Goal: Task Accomplishment & Management: Use online tool/utility

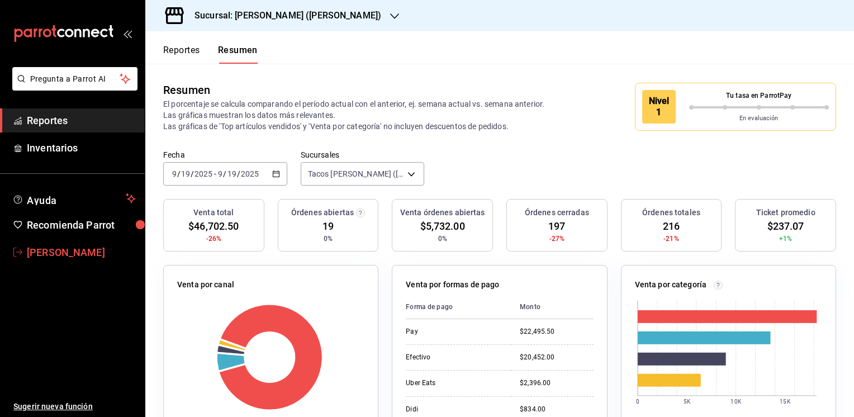
click at [69, 250] on span "[PERSON_NAME]" at bounding box center [81, 252] width 109 height 15
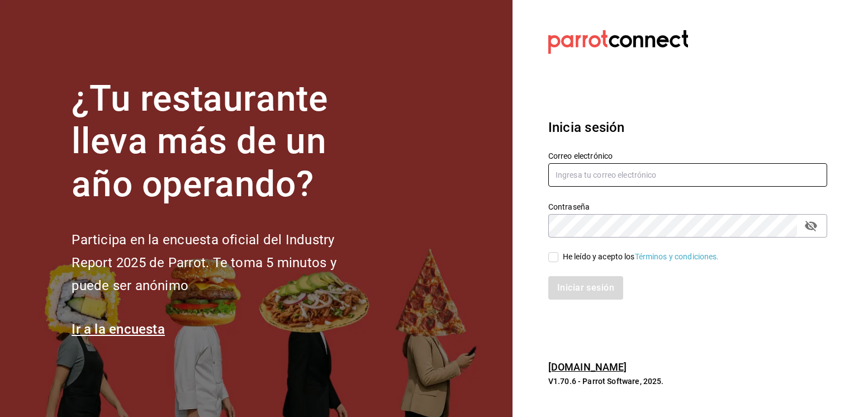
type input "jmario.caballero@hotmail.com"
click at [555, 258] on input "He leído y acepto los Términos y condiciones." at bounding box center [553, 257] width 10 height 10
checkbox input "true"
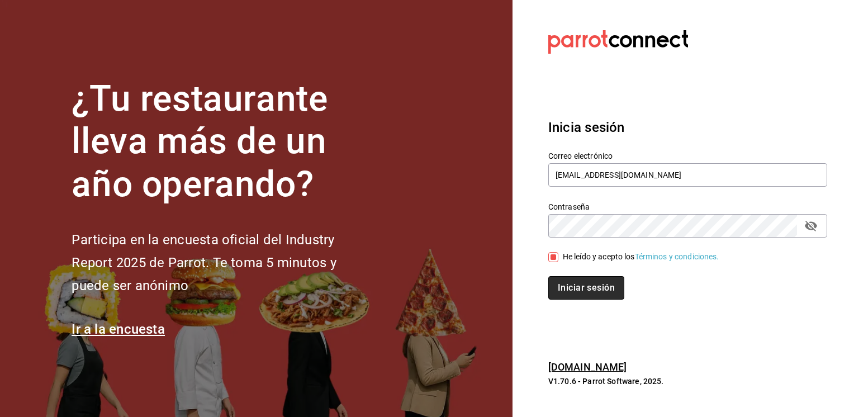
click at [581, 286] on button "Iniciar sesión" at bounding box center [586, 287] width 76 height 23
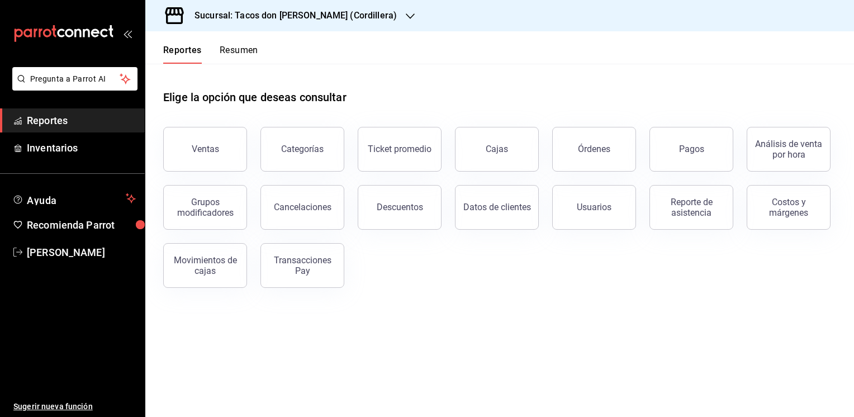
click at [406, 13] on icon "button" at bounding box center [410, 16] width 9 height 9
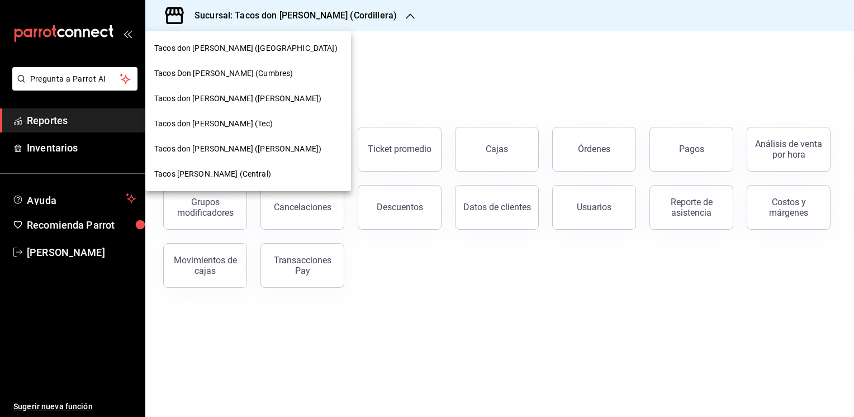
click at [212, 152] on span "Tacos don [PERSON_NAME] ([PERSON_NAME])" at bounding box center [237, 149] width 167 height 12
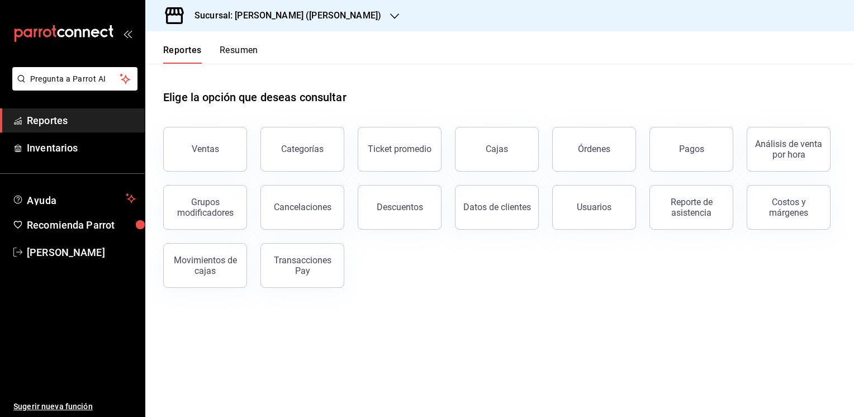
click at [252, 49] on button "Resumen" at bounding box center [239, 54] width 39 height 19
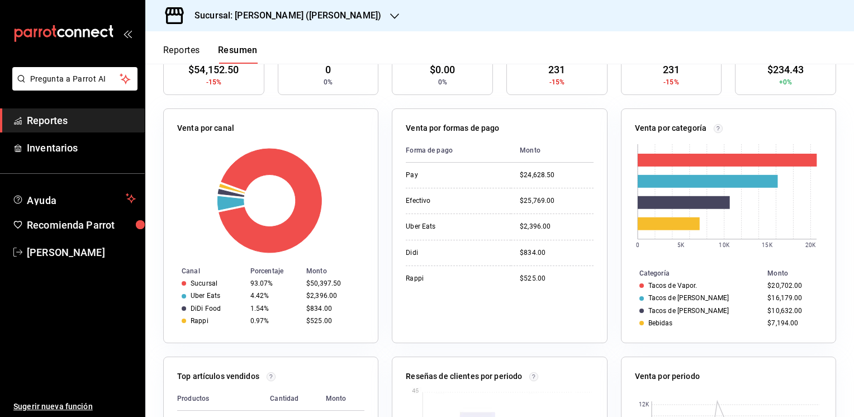
scroll to position [156, 0]
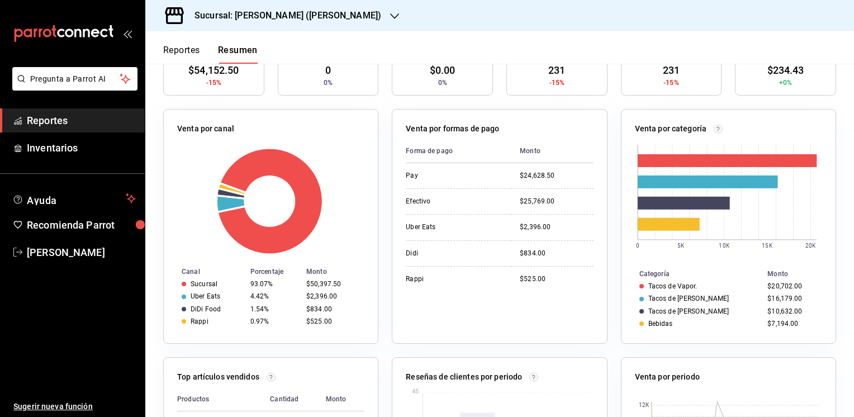
click at [179, 48] on button "Reportes" at bounding box center [181, 54] width 37 height 19
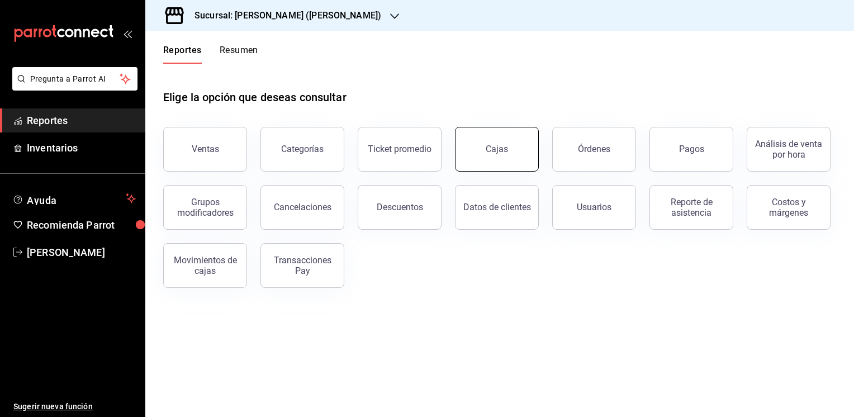
click at [499, 146] on div "Cajas" at bounding box center [497, 149] width 23 height 13
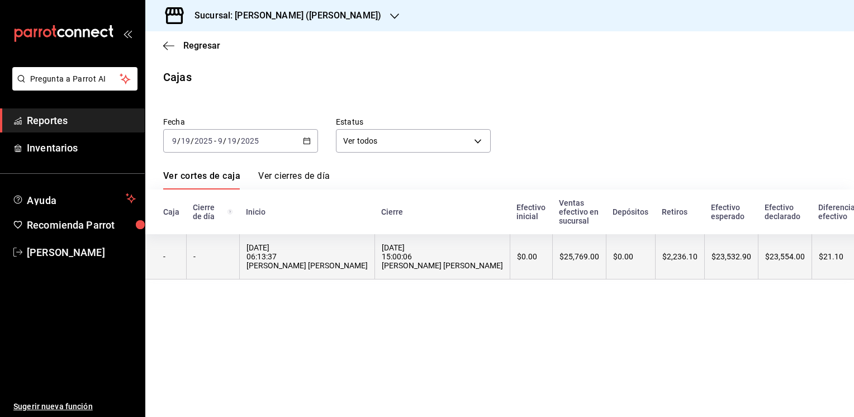
click at [613, 257] on div "$0.00" at bounding box center [630, 256] width 35 height 9
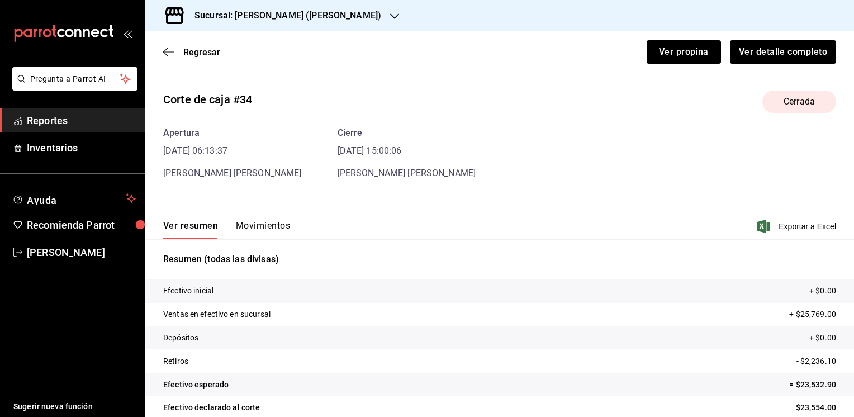
click at [264, 223] on button "Movimientos" at bounding box center [263, 229] width 54 height 19
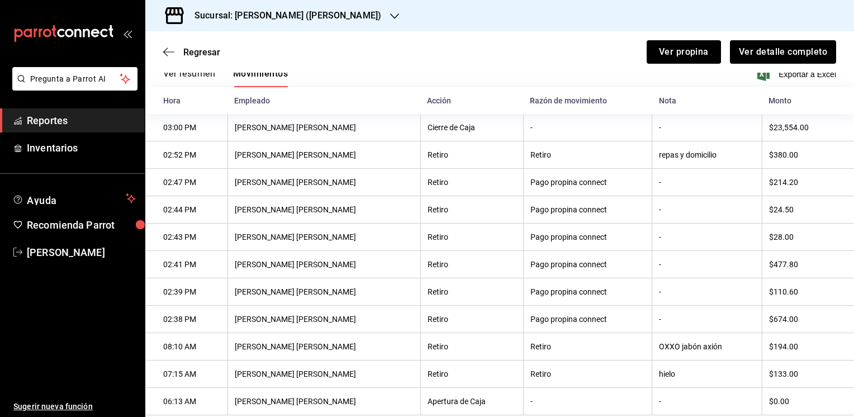
scroll to position [181, 0]
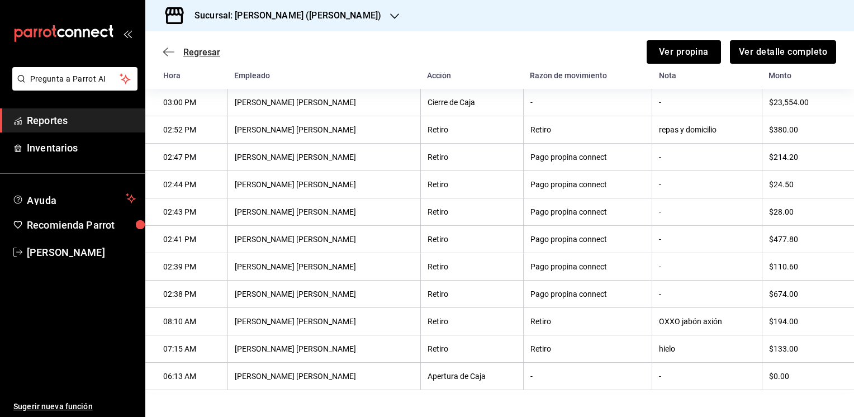
click at [212, 54] on span "Regresar" at bounding box center [201, 52] width 37 height 11
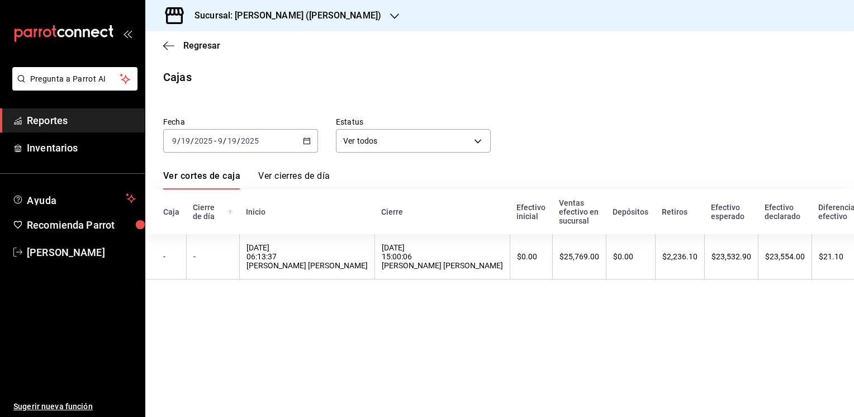
click at [390, 17] on icon "button" at bounding box center [394, 16] width 9 height 9
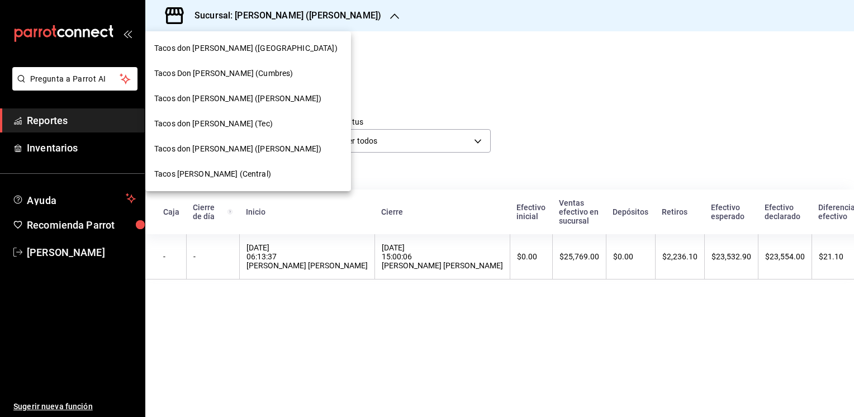
click at [188, 167] on div "Tacos [PERSON_NAME] (Central)" at bounding box center [248, 174] width 206 height 25
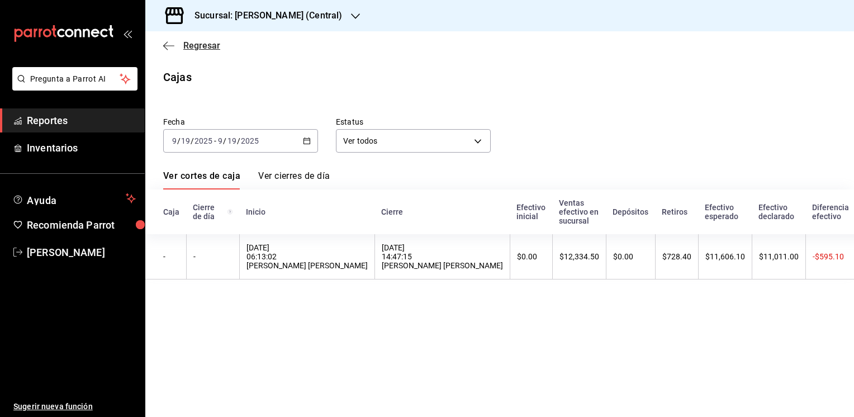
click at [201, 46] on span "Regresar" at bounding box center [201, 45] width 37 height 11
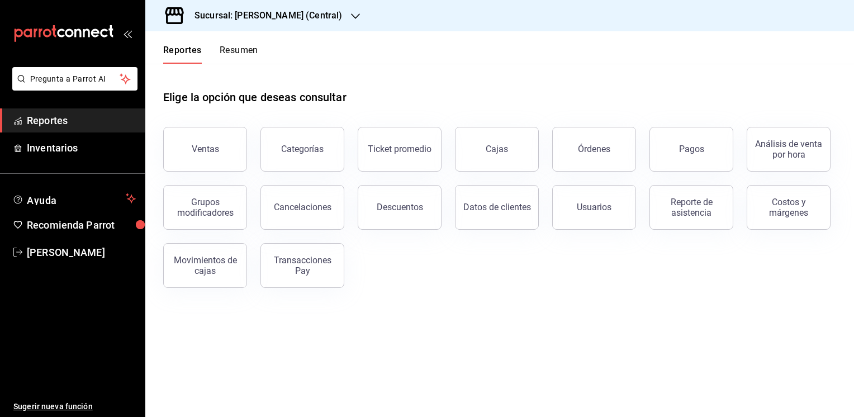
click at [248, 46] on button "Resumen" at bounding box center [239, 54] width 39 height 19
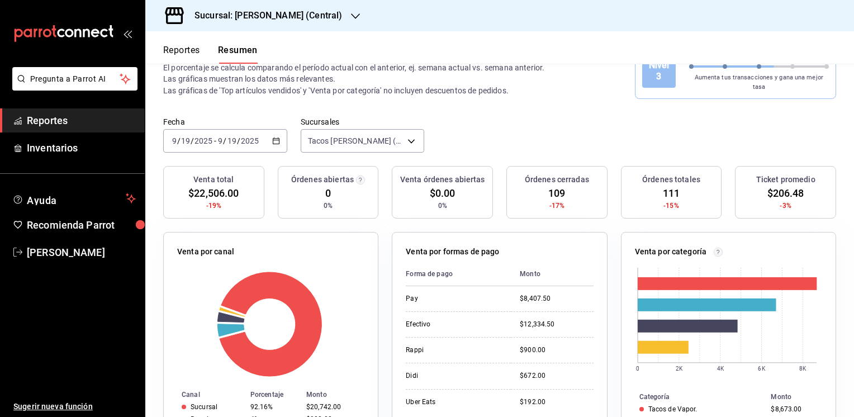
scroll to position [28, 0]
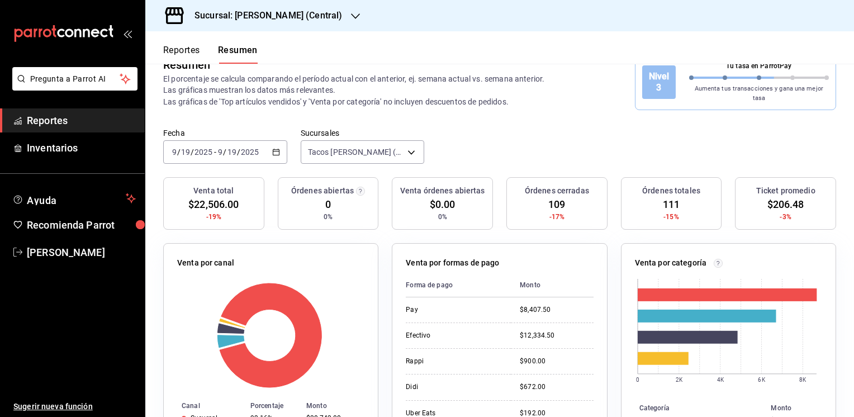
click at [180, 49] on button "Reportes" at bounding box center [181, 54] width 37 height 19
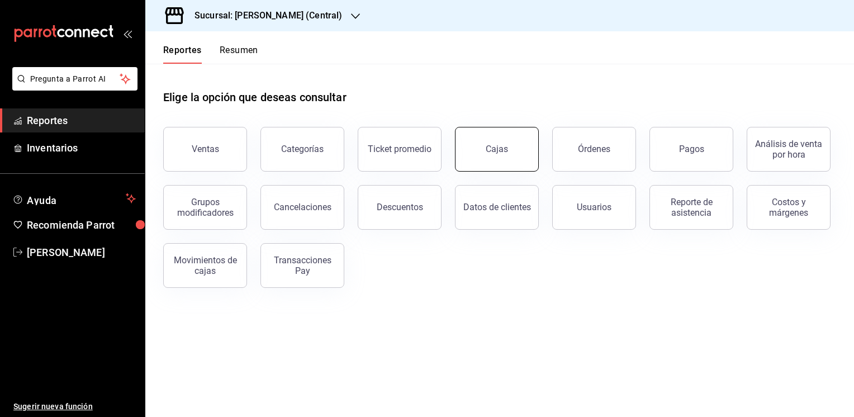
click at [481, 146] on link "Cajas" at bounding box center [497, 149] width 84 height 45
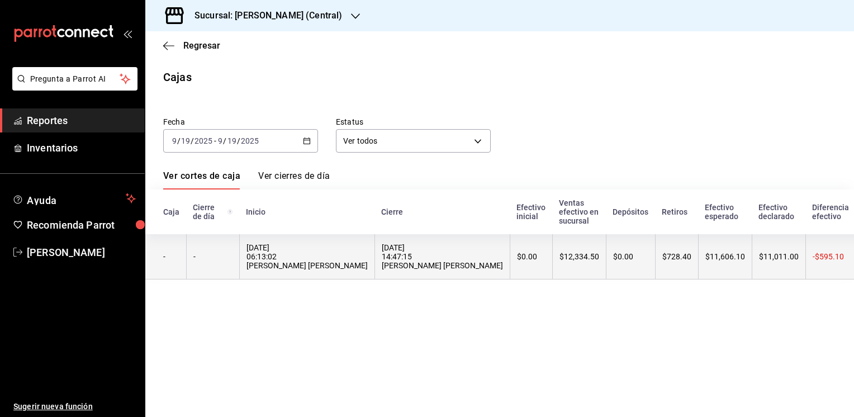
click at [663, 261] on div "$728.40" at bounding box center [677, 256] width 29 height 9
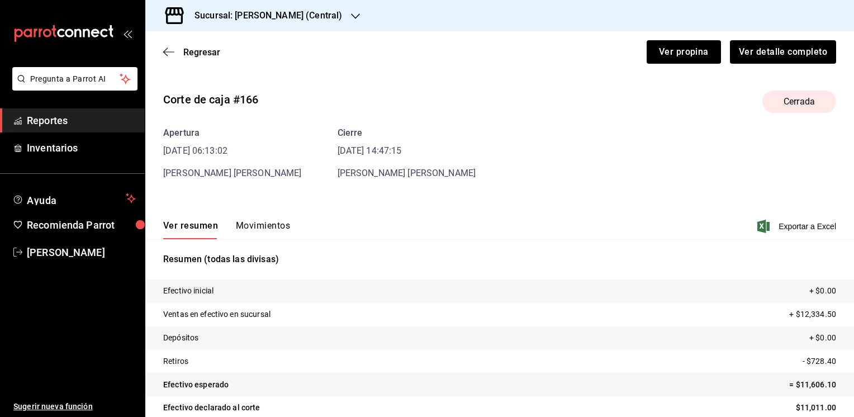
click at [266, 223] on button "Movimientos" at bounding box center [263, 229] width 54 height 19
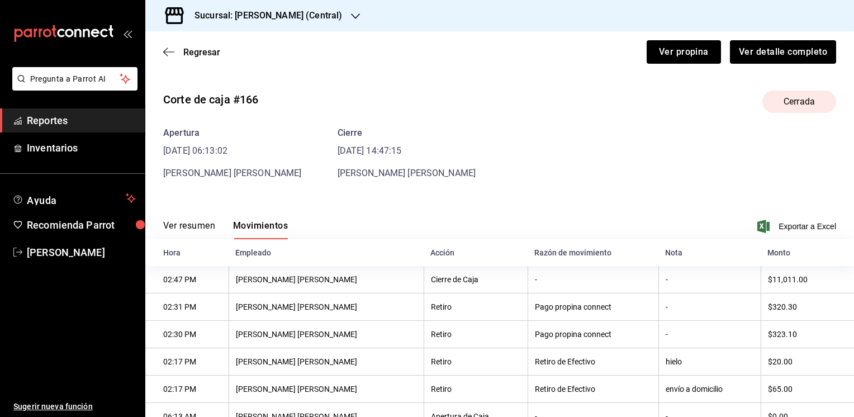
scroll to position [42, 0]
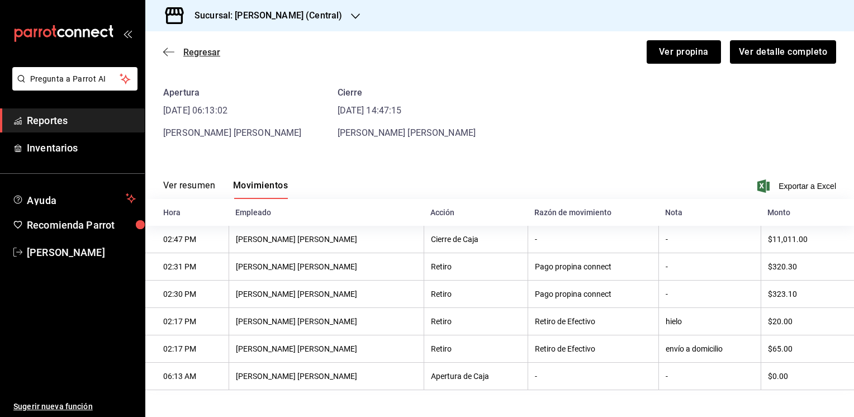
click at [201, 50] on span "Regresar" at bounding box center [201, 52] width 37 height 11
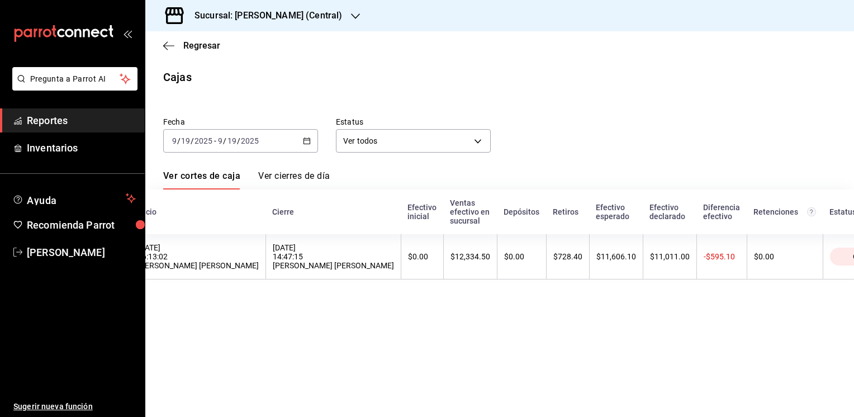
scroll to position [0, 111]
click at [168, 44] on icon "button" at bounding box center [168, 46] width 11 height 10
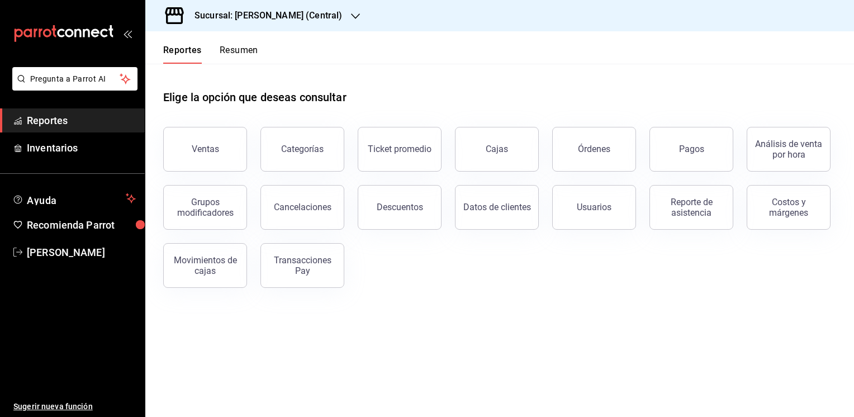
click at [354, 16] on icon "button" at bounding box center [355, 16] width 9 height 9
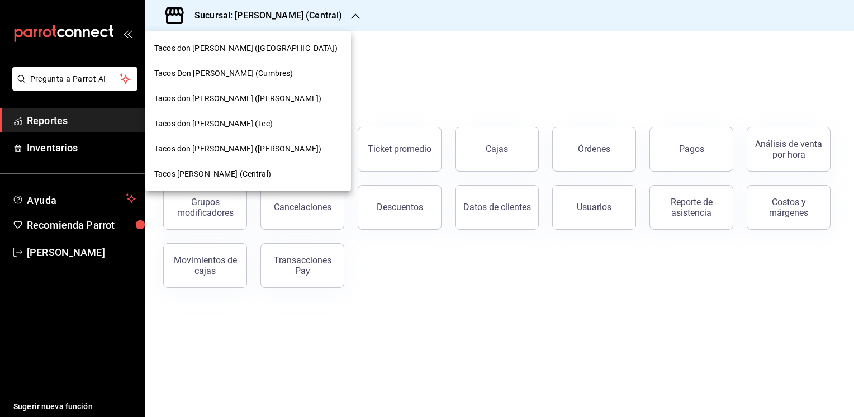
click at [230, 51] on span "Tacos don [PERSON_NAME] ([GEOGRAPHIC_DATA])" at bounding box center [245, 48] width 183 height 12
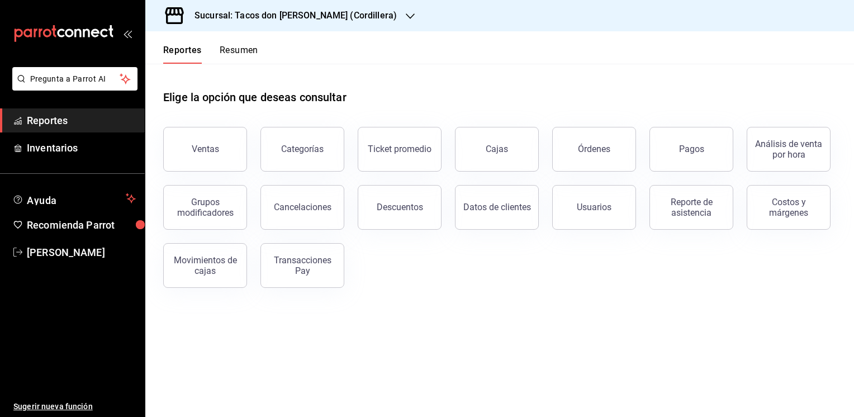
click at [237, 50] on button "Resumen" at bounding box center [239, 54] width 39 height 19
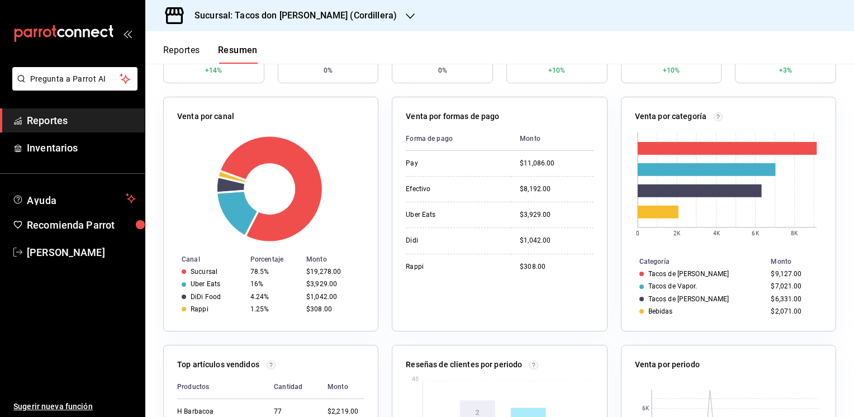
scroll to position [180, 0]
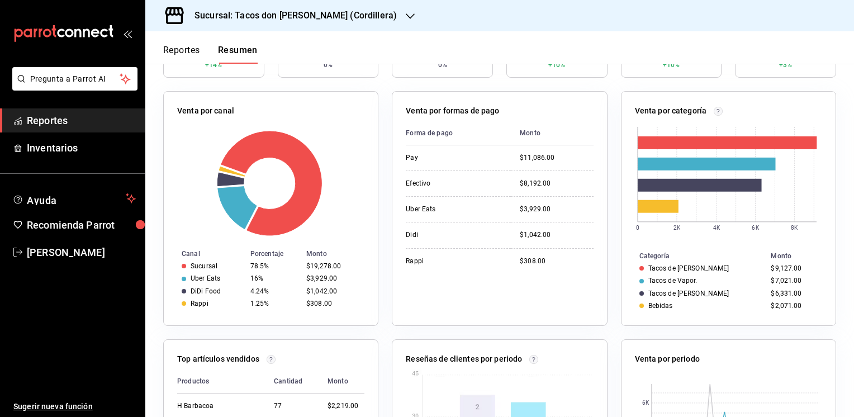
click at [185, 45] on button "Reportes" at bounding box center [181, 54] width 37 height 19
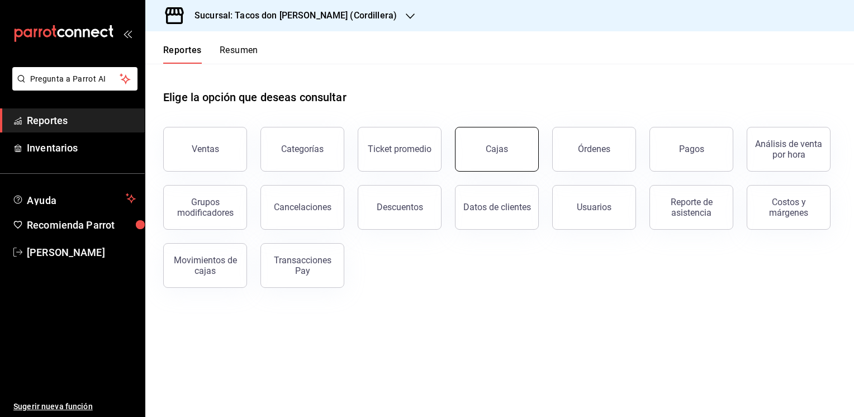
click at [507, 152] on div "Cajas" at bounding box center [497, 149] width 23 height 13
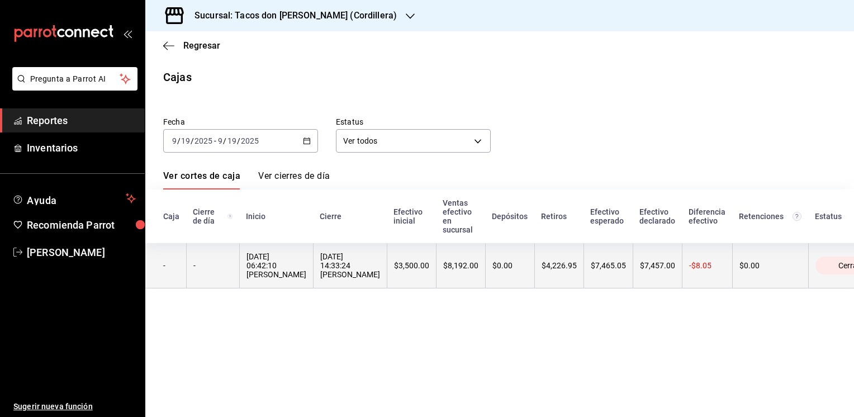
click at [550, 269] on div "$4,226.95" at bounding box center [559, 265] width 35 height 9
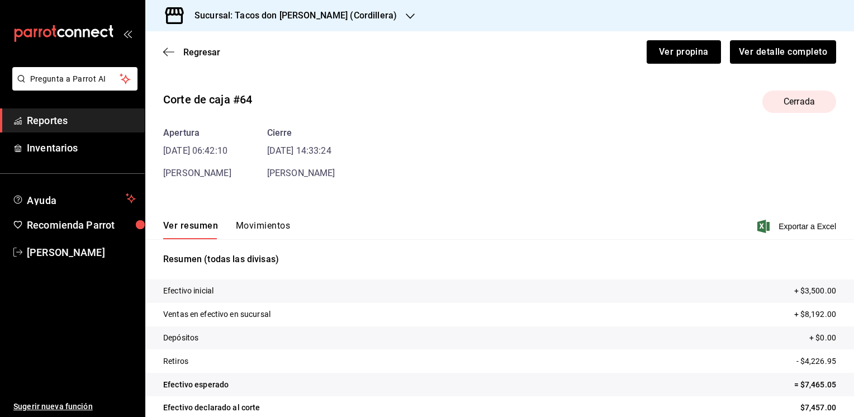
click at [271, 221] on button "Movimientos" at bounding box center [263, 229] width 54 height 19
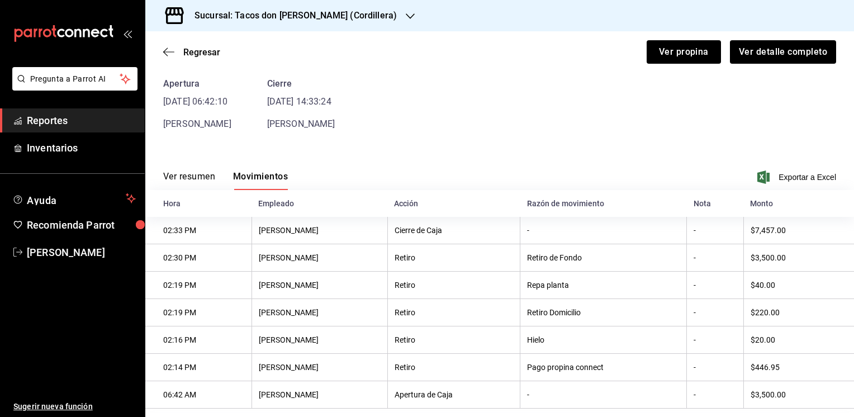
scroll to position [70, 0]
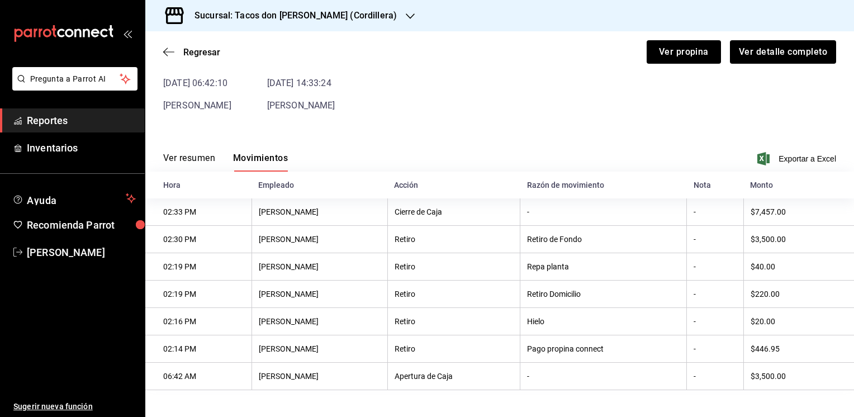
click at [319, 330] on th "[PERSON_NAME]" at bounding box center [320, 321] width 136 height 27
click at [204, 53] on span "Regresar" at bounding box center [201, 52] width 37 height 11
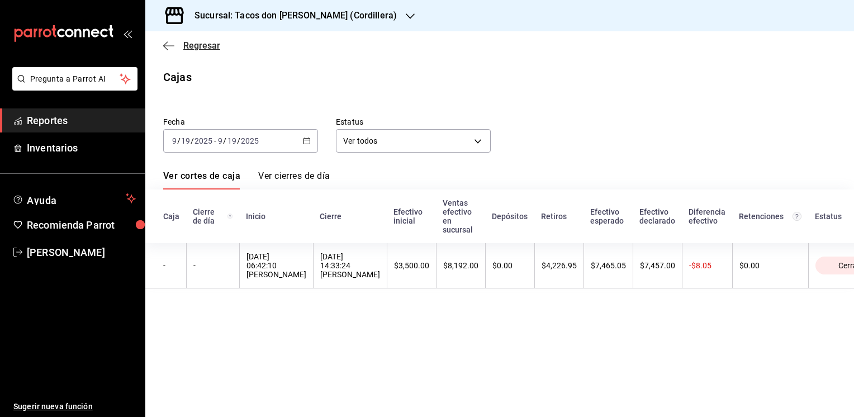
click at [200, 46] on span "Regresar" at bounding box center [201, 45] width 37 height 11
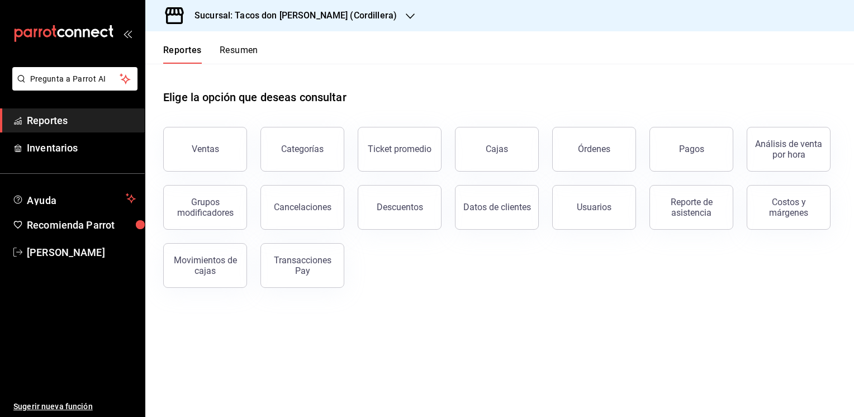
click at [406, 18] on icon "button" at bounding box center [410, 16] width 9 height 9
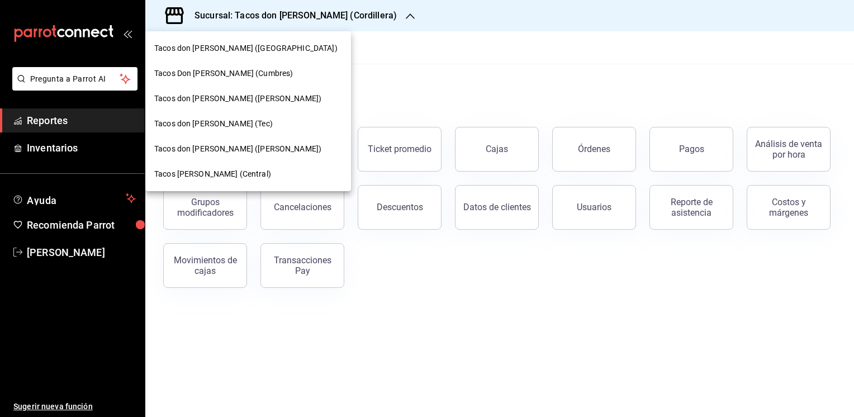
click at [238, 75] on span "Tacos Don [PERSON_NAME] (Cumbres)" at bounding box center [223, 74] width 139 height 12
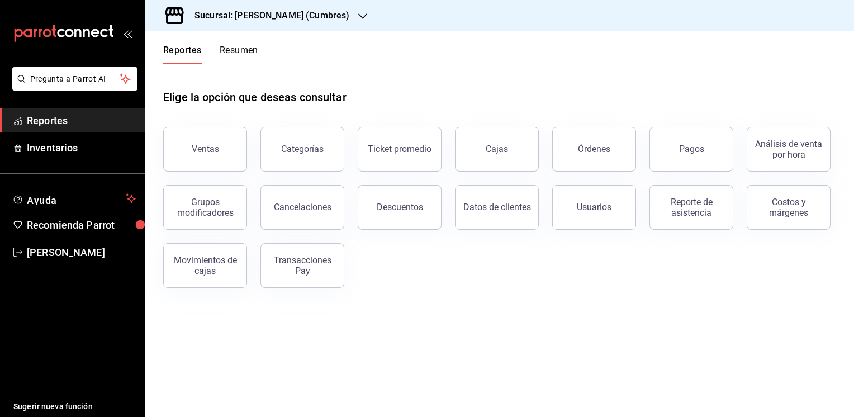
click at [361, 20] on icon "button" at bounding box center [362, 16] width 9 height 9
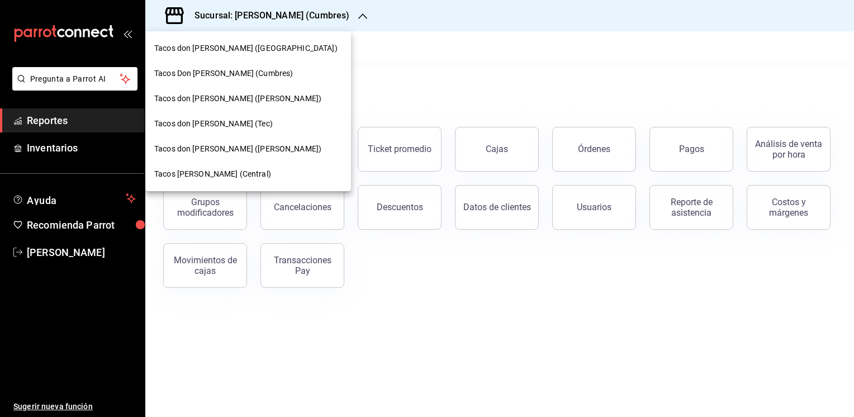
click at [249, 54] on span "Tacos don [PERSON_NAME] ([GEOGRAPHIC_DATA])" at bounding box center [245, 48] width 183 height 12
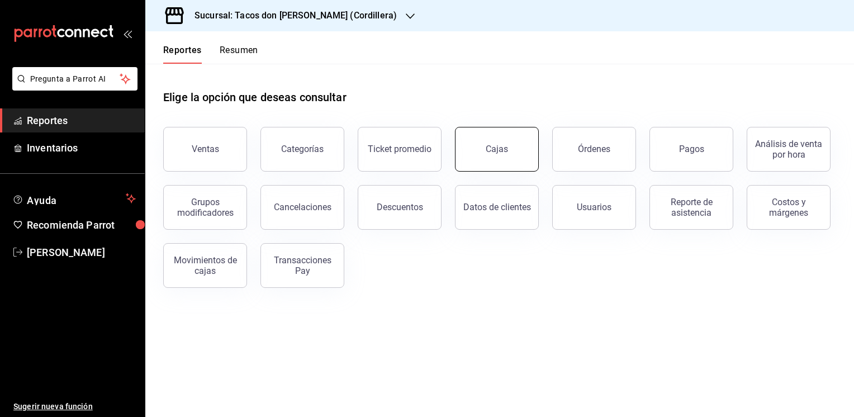
click at [471, 140] on link "Cajas" at bounding box center [497, 149] width 84 height 45
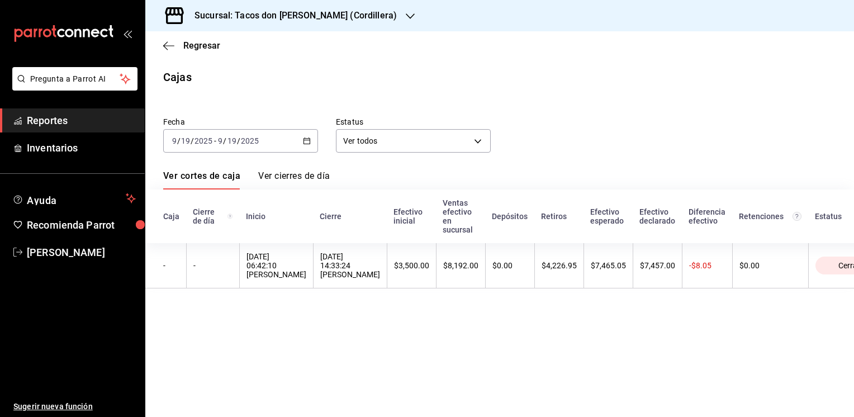
click at [406, 15] on icon "button" at bounding box center [410, 16] width 9 height 9
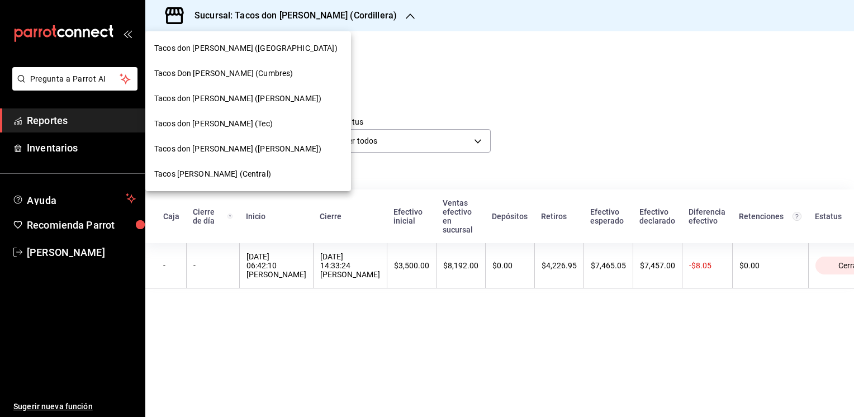
click at [224, 122] on span "Tacos don [PERSON_NAME] (Tec)" at bounding box center [213, 124] width 119 height 12
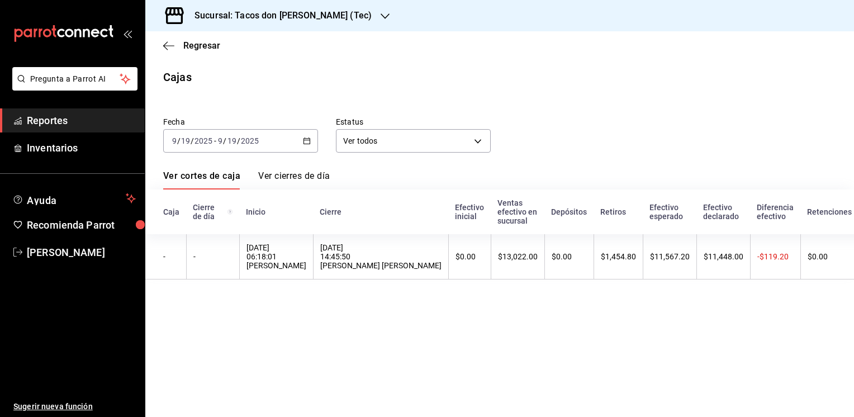
click at [197, 39] on div "Regresar" at bounding box center [499, 45] width 709 height 29
click at [194, 42] on span "Regresar" at bounding box center [201, 45] width 37 height 11
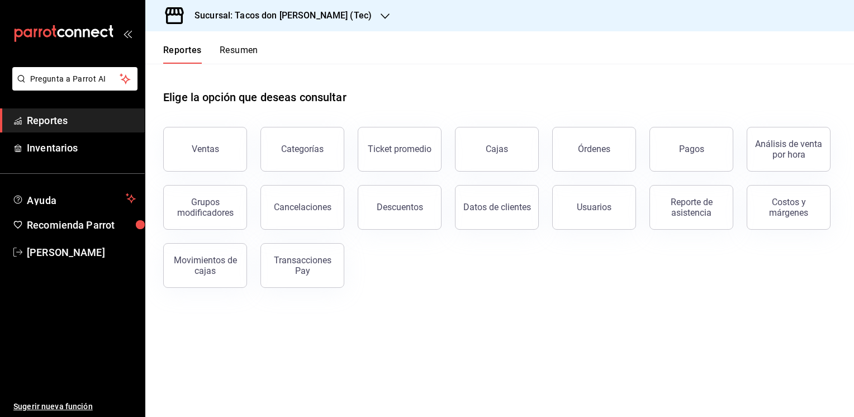
click at [259, 53] on header "Reportes Resumen" at bounding box center [499, 47] width 709 height 32
click at [253, 53] on button "Resumen" at bounding box center [239, 54] width 39 height 19
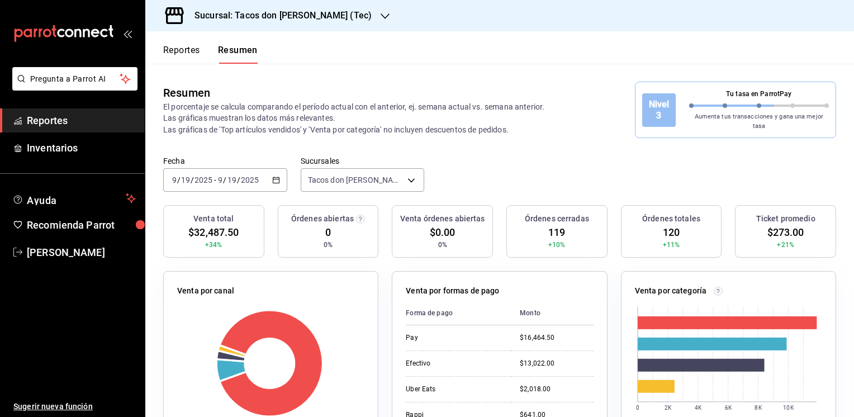
click at [178, 52] on button "Reportes" at bounding box center [181, 54] width 37 height 19
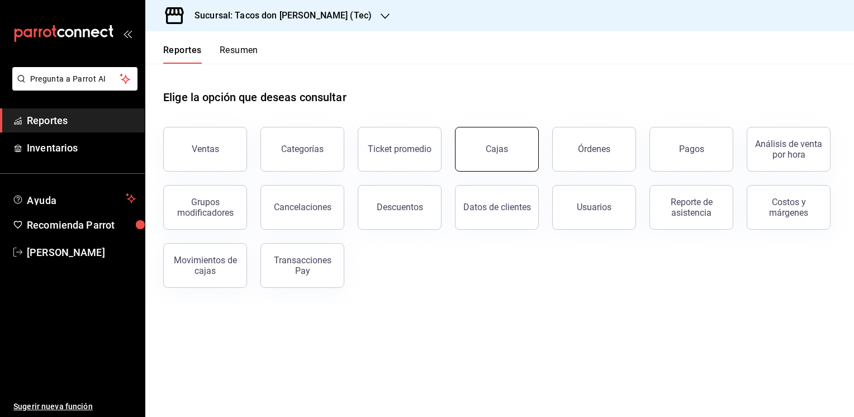
click at [494, 159] on link "Cajas" at bounding box center [497, 149] width 84 height 45
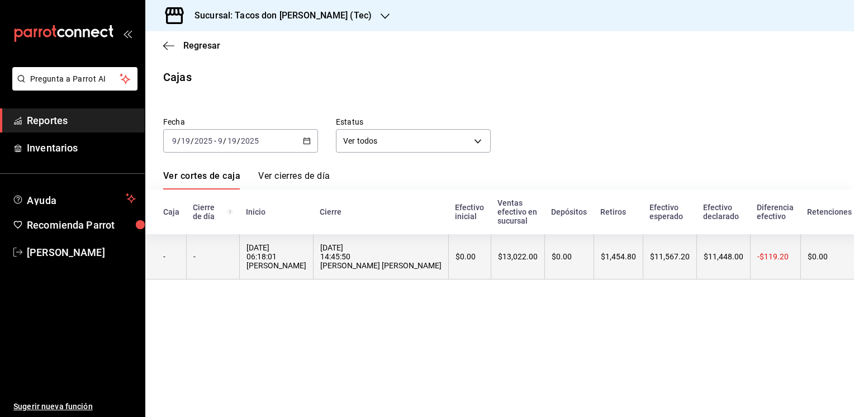
click at [491, 257] on th "$13,022.00" at bounding box center [518, 256] width 54 height 45
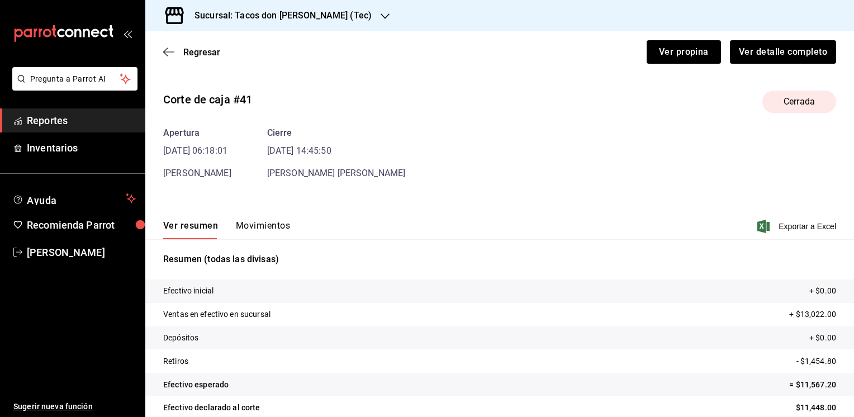
click at [266, 225] on button "Movimientos" at bounding box center [263, 229] width 54 height 19
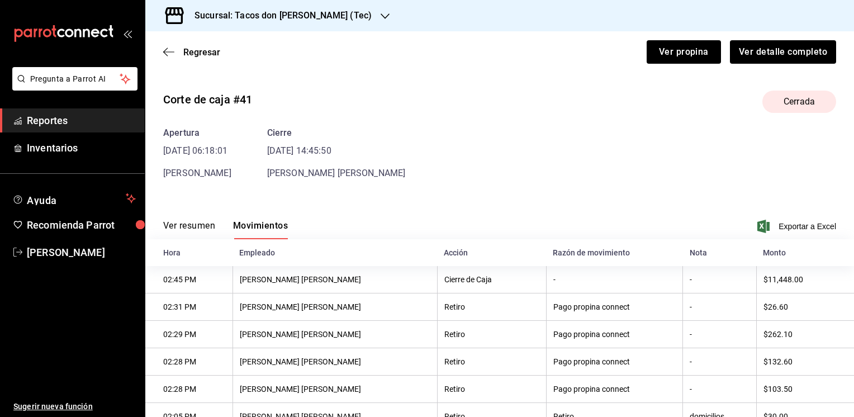
scroll to position [98, 0]
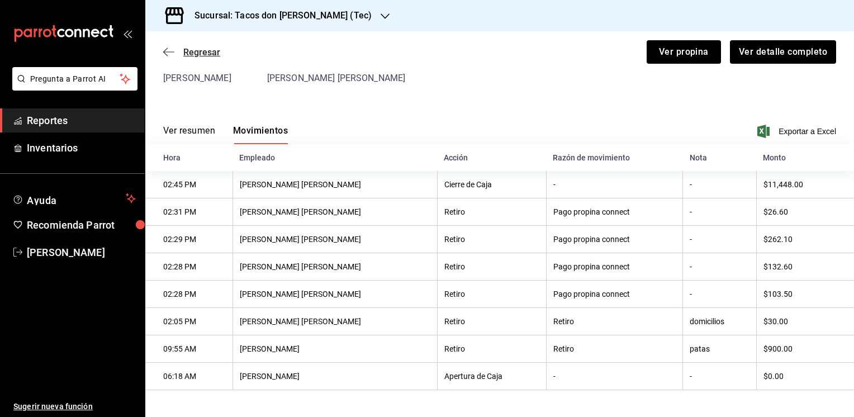
click at [202, 53] on span "Regresar" at bounding box center [201, 52] width 37 height 11
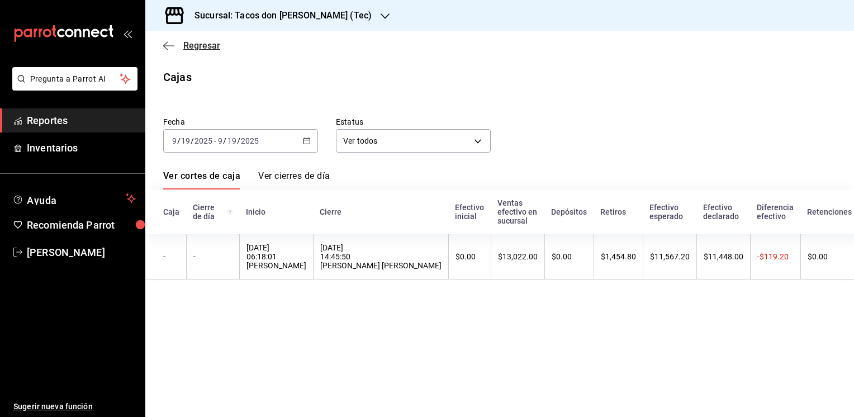
click at [201, 45] on span "Regresar" at bounding box center [201, 45] width 37 height 11
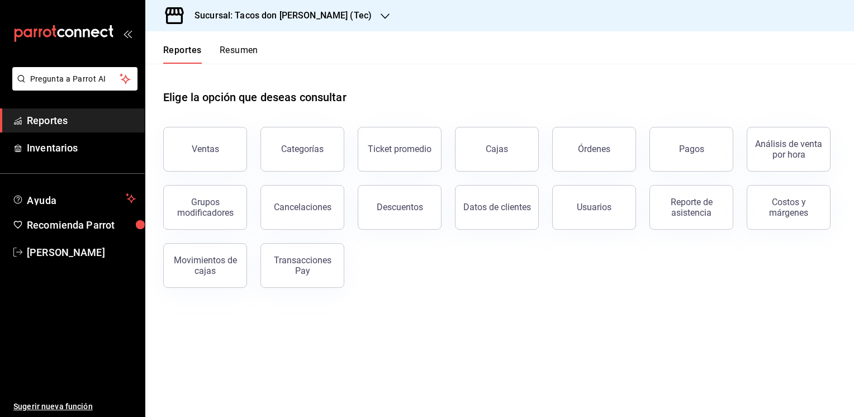
click at [381, 17] on icon "button" at bounding box center [385, 16] width 9 height 6
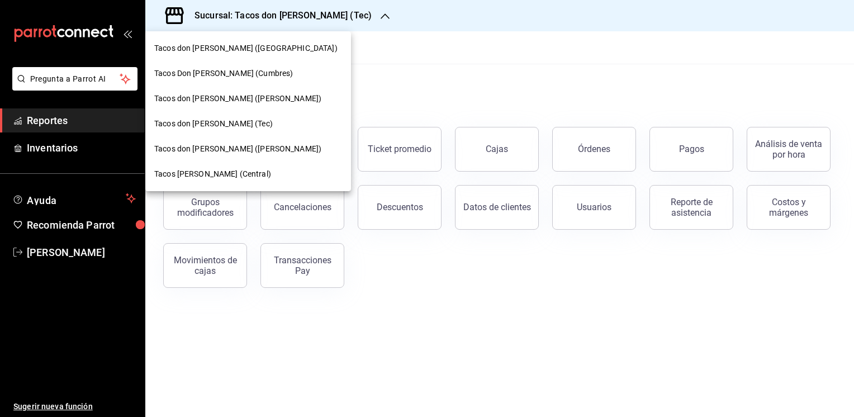
click at [233, 47] on span "Tacos don [PERSON_NAME] ([GEOGRAPHIC_DATA])" at bounding box center [245, 48] width 183 height 12
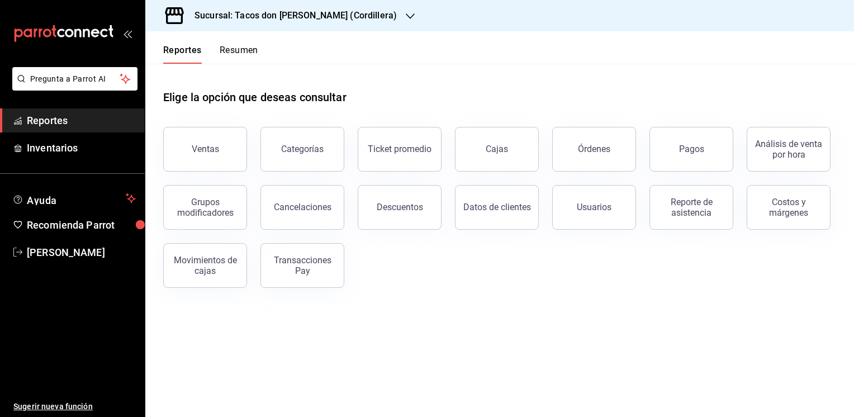
click at [235, 51] on button "Resumen" at bounding box center [239, 54] width 39 height 19
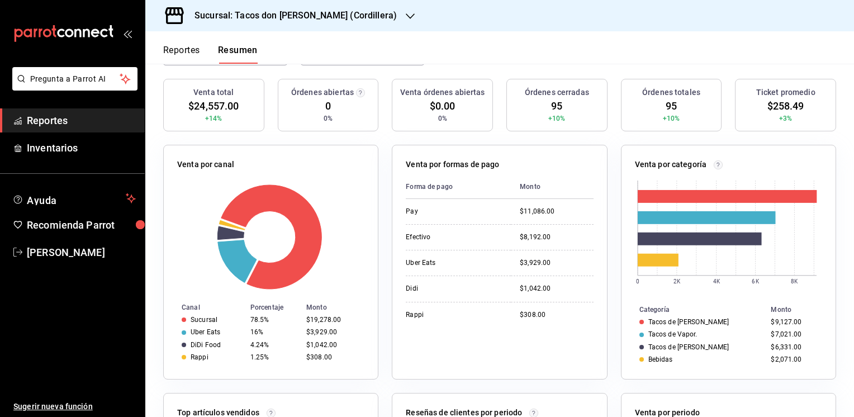
scroll to position [128, 0]
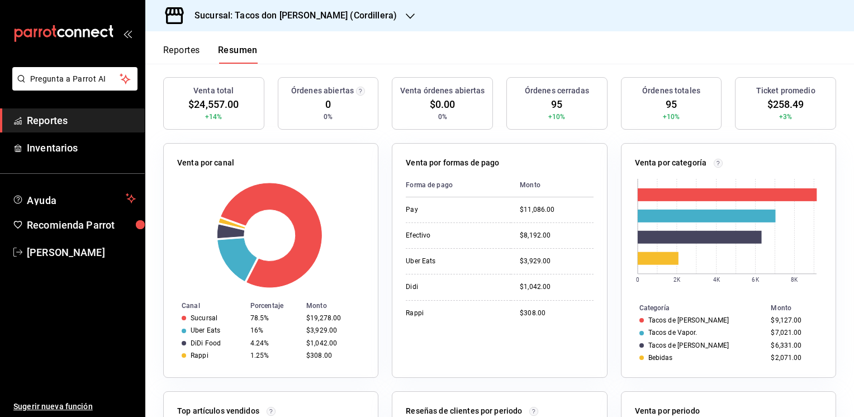
click at [843, 214] on div "Venta total $24,557.00 +14% Órdenes abiertas 0 0% Venta órdenes abiertas $0.00 …" at bounding box center [499, 360] width 709 height 567
click at [179, 48] on button "Reportes" at bounding box center [181, 54] width 37 height 19
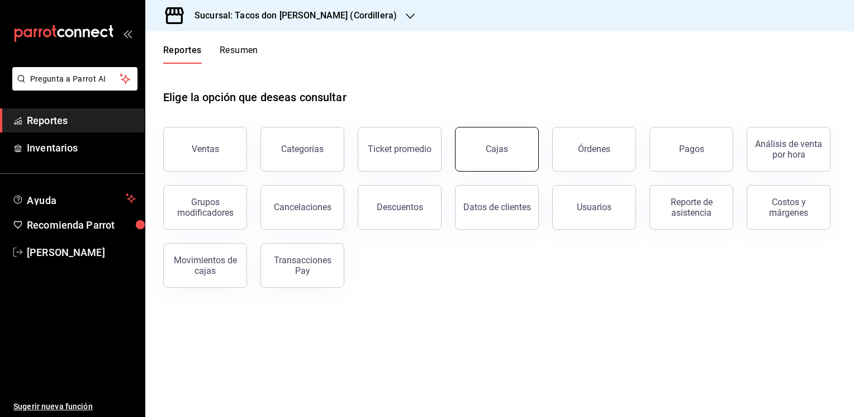
click at [488, 141] on link "Cajas" at bounding box center [497, 149] width 84 height 45
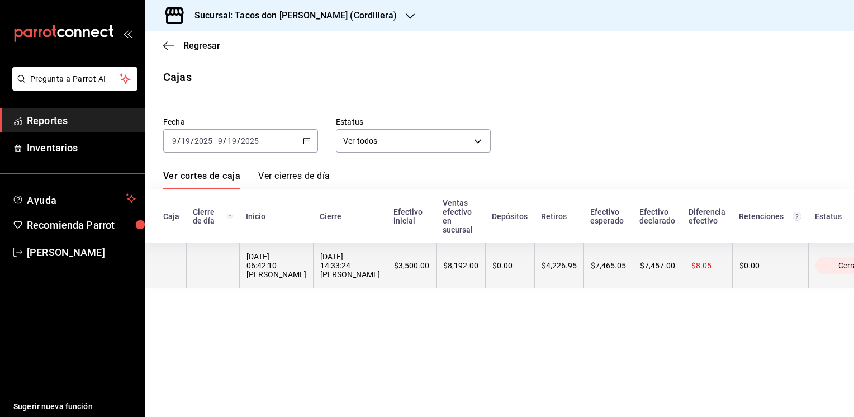
click at [640, 269] on div "$7,457.00" at bounding box center [657, 265] width 35 height 9
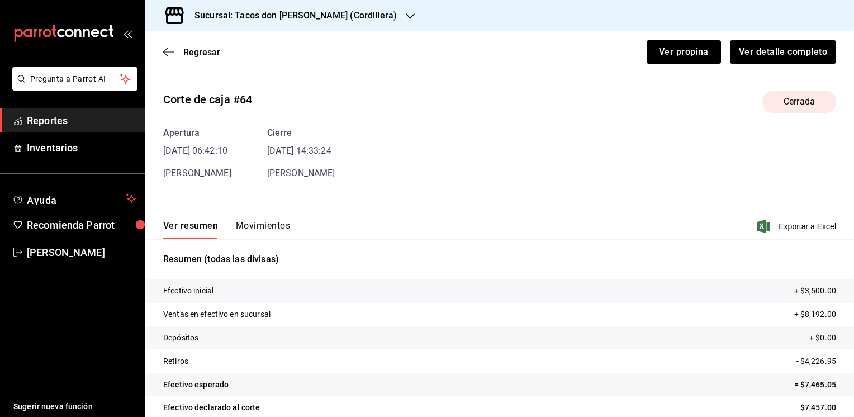
click at [273, 225] on button "Movimientos" at bounding box center [263, 229] width 54 height 19
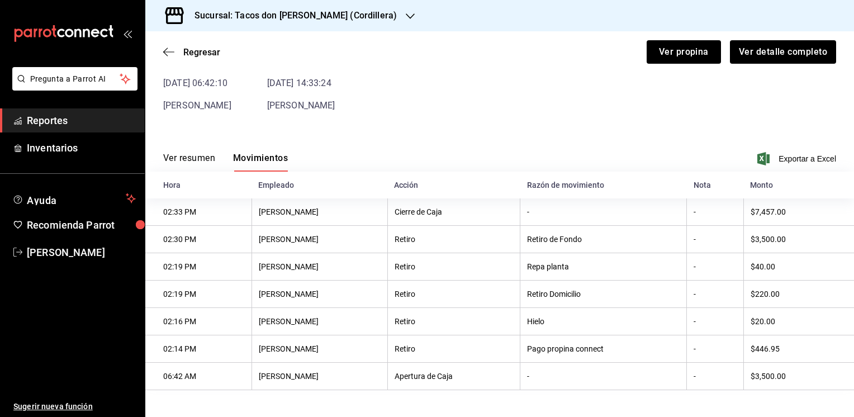
scroll to position [69, 0]
click at [200, 51] on span "Regresar" at bounding box center [201, 52] width 37 height 11
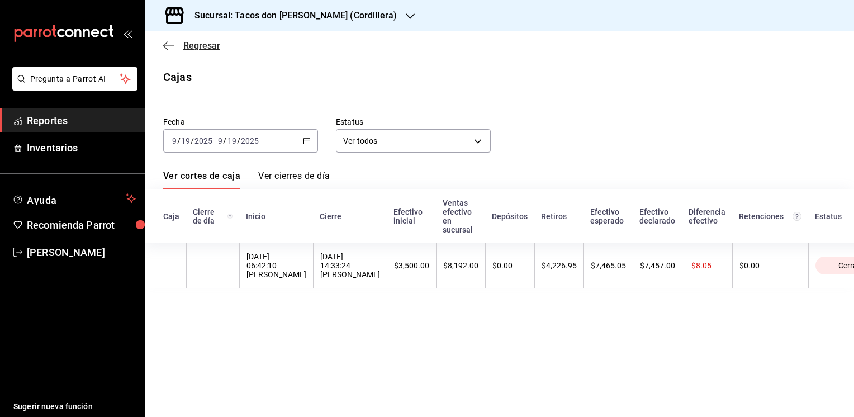
click at [190, 44] on span "Regresar" at bounding box center [201, 45] width 37 height 11
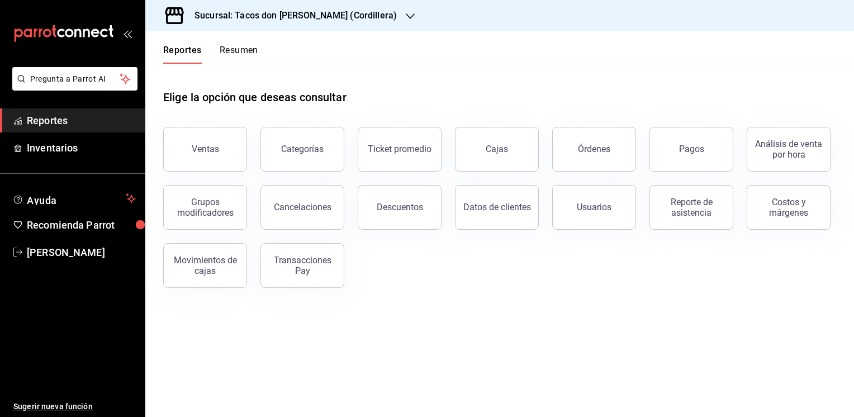
click at [406, 12] on icon "button" at bounding box center [410, 16] width 9 height 9
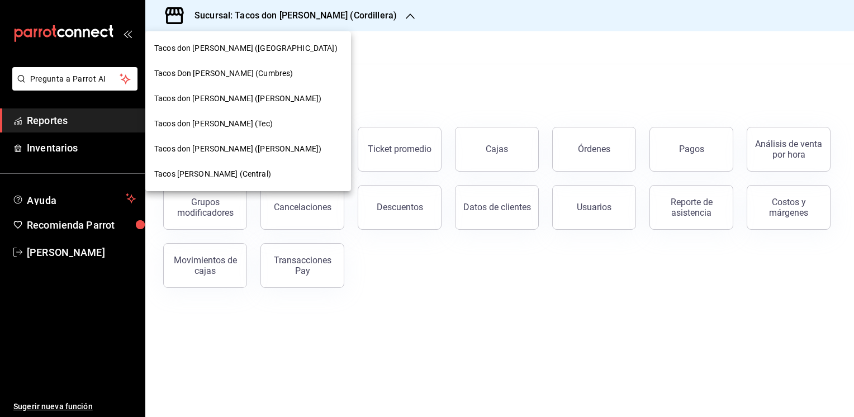
click at [217, 71] on span "Tacos Don [PERSON_NAME] (Cumbres)" at bounding box center [223, 74] width 139 height 12
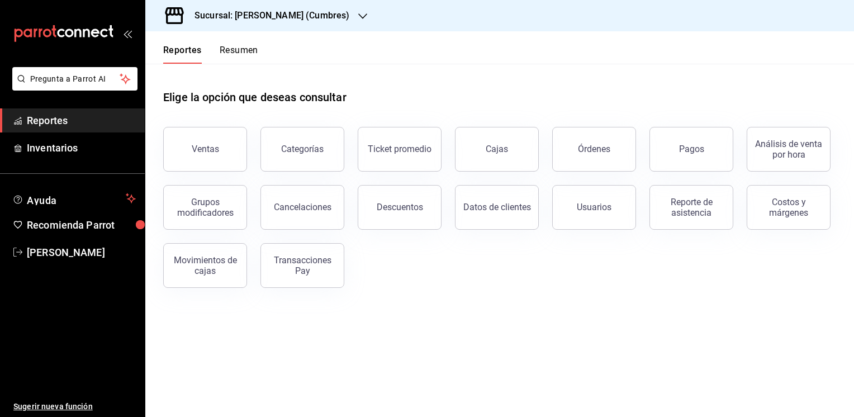
click at [236, 49] on button "Resumen" at bounding box center [239, 54] width 39 height 19
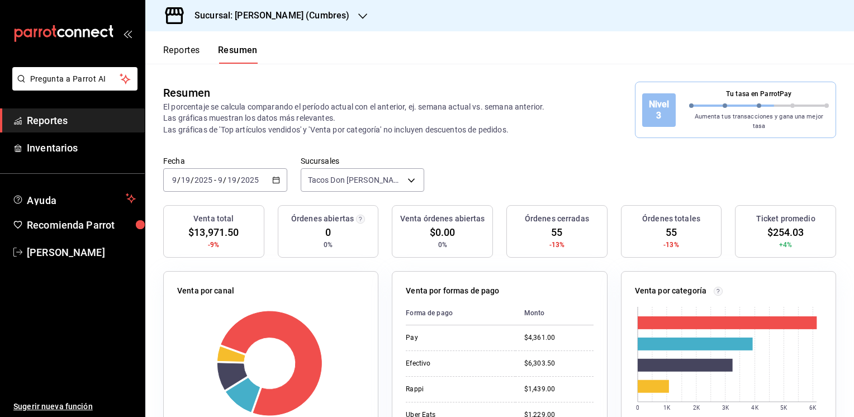
click at [178, 50] on button "Reportes" at bounding box center [181, 54] width 37 height 19
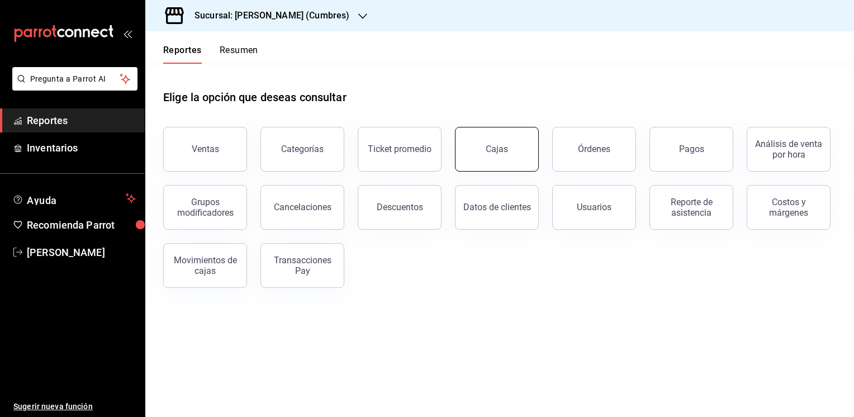
click at [491, 148] on div "Cajas" at bounding box center [497, 149] width 23 height 13
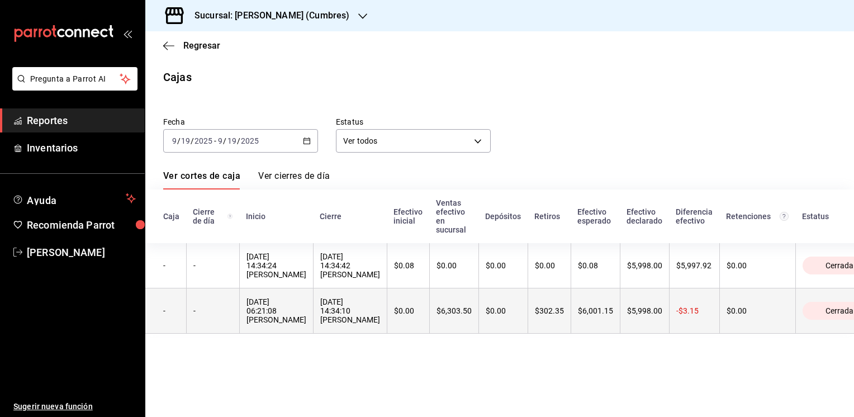
click at [535, 312] on div "$302.35" at bounding box center [549, 310] width 29 height 9
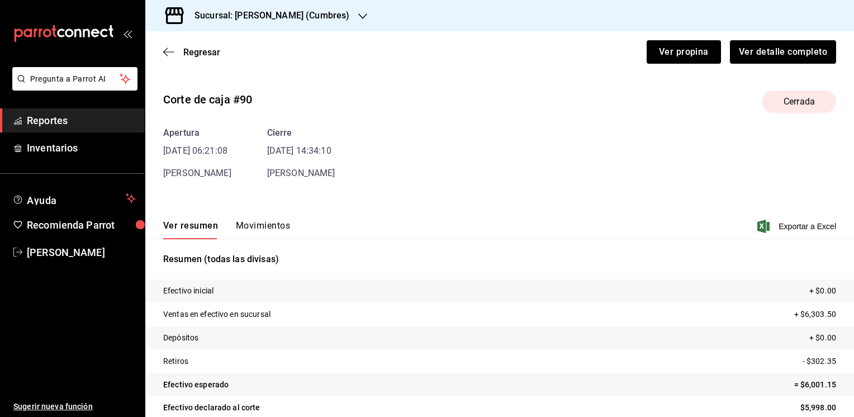
click at [266, 225] on button "Movimientos" at bounding box center [263, 229] width 54 height 19
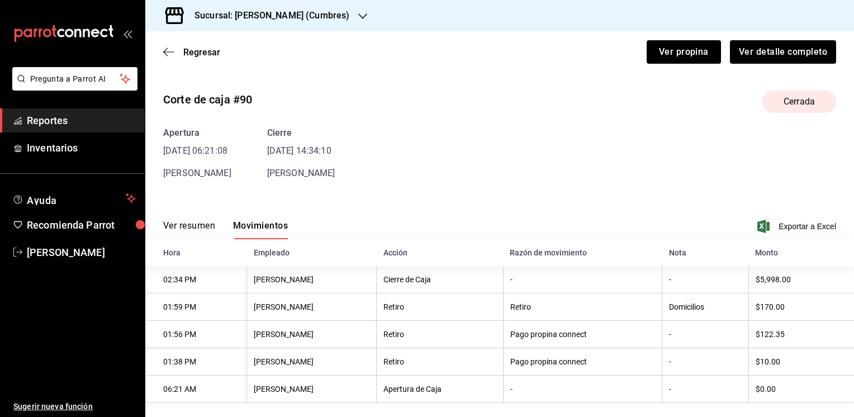
scroll to position [15, 0]
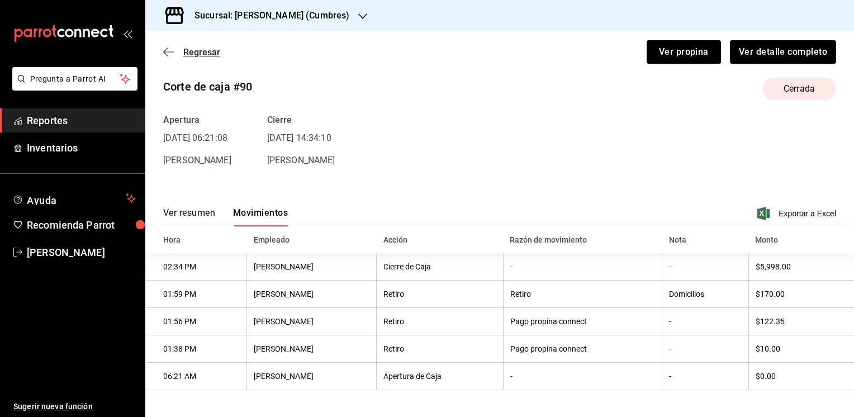
click at [204, 55] on span "Regresar" at bounding box center [201, 52] width 37 height 11
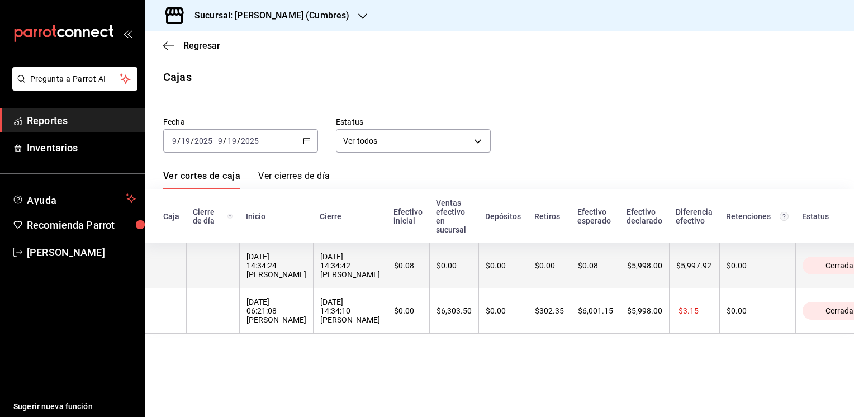
click at [585, 259] on th "$0.08" at bounding box center [595, 265] width 49 height 45
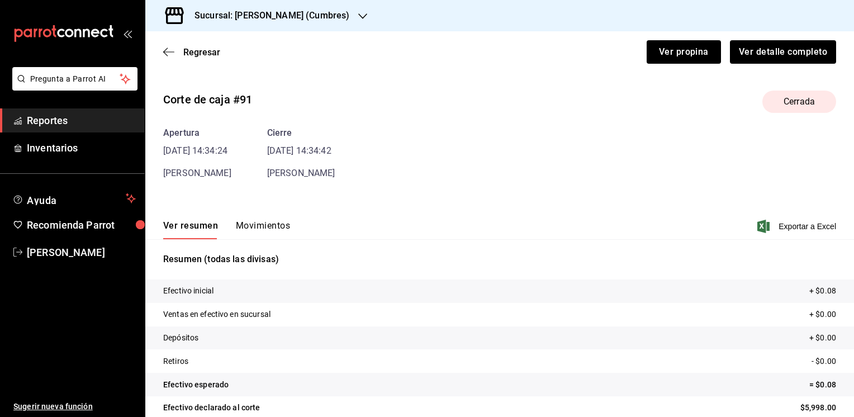
click at [266, 224] on button "Movimientos" at bounding box center [263, 229] width 54 height 19
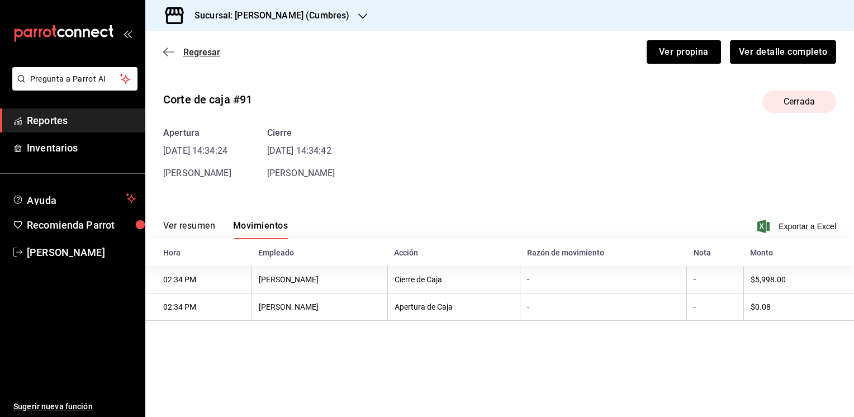
click at [196, 55] on span "Regresar" at bounding box center [201, 52] width 37 height 11
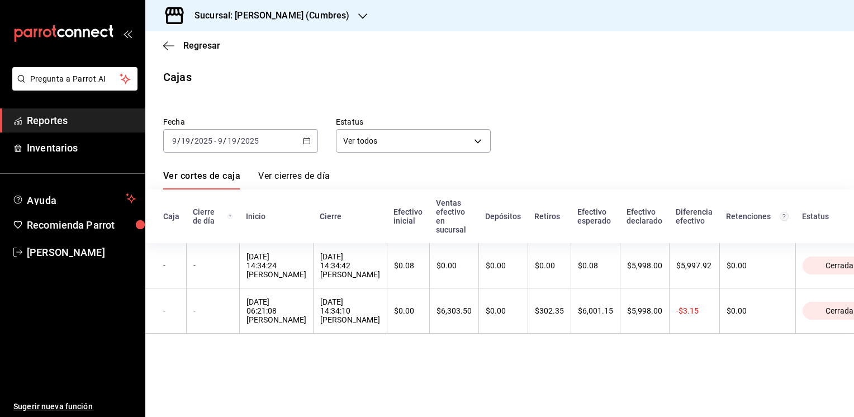
click at [360, 15] on icon "button" at bounding box center [362, 16] width 9 height 9
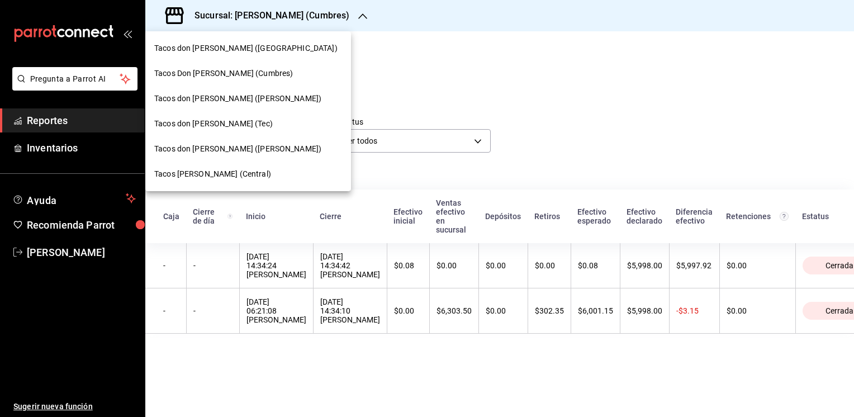
click at [201, 102] on span "Tacos don [PERSON_NAME] ([PERSON_NAME])" at bounding box center [237, 99] width 167 height 12
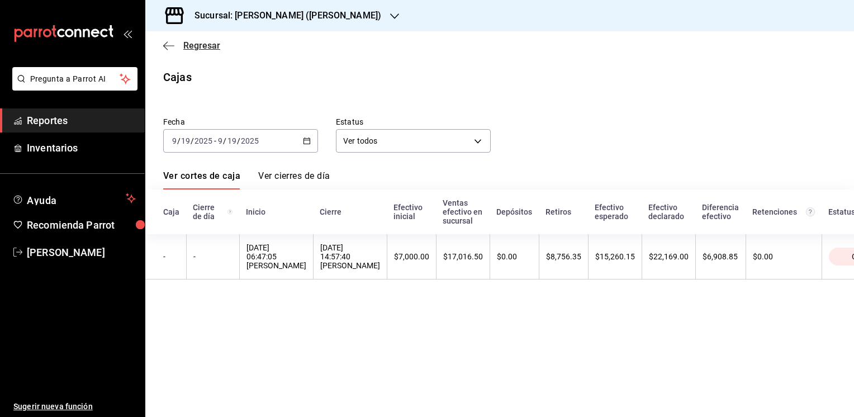
click at [202, 48] on span "Regresar" at bounding box center [201, 45] width 37 height 11
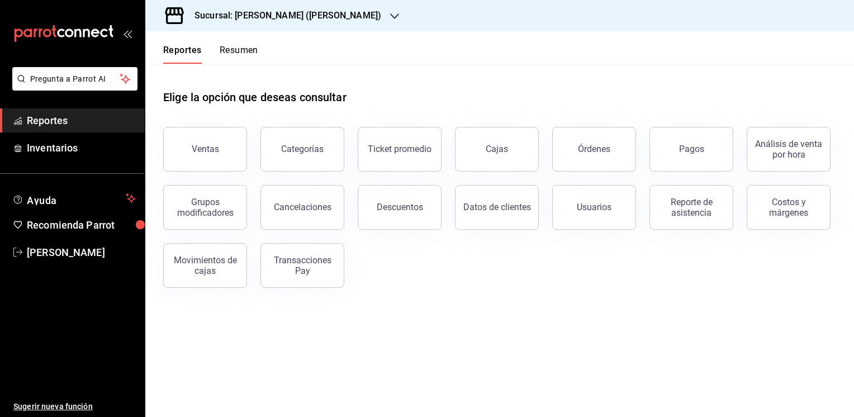
click at [234, 48] on button "Resumen" at bounding box center [239, 54] width 39 height 19
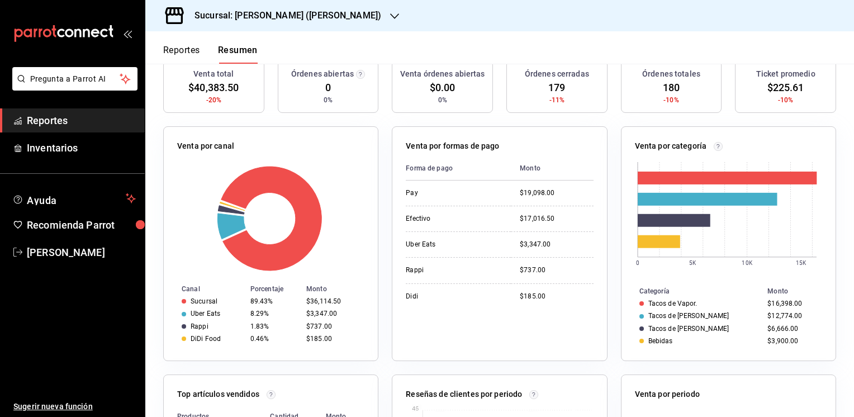
scroll to position [145, 0]
click at [170, 50] on button "Reportes" at bounding box center [181, 54] width 37 height 19
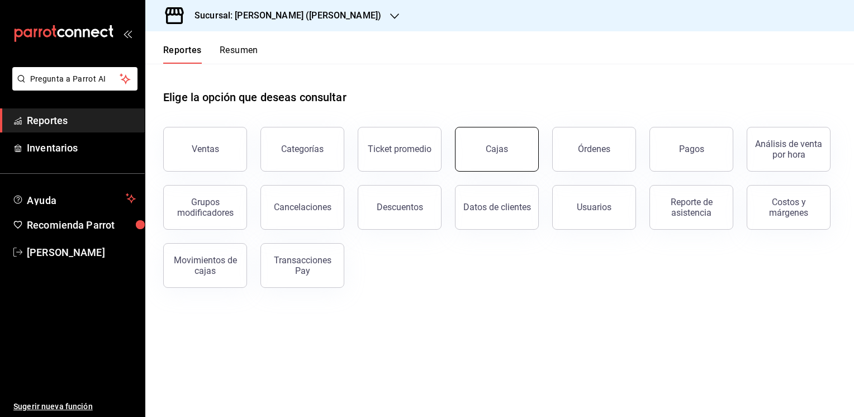
click at [507, 155] on link "Cajas" at bounding box center [497, 149] width 84 height 45
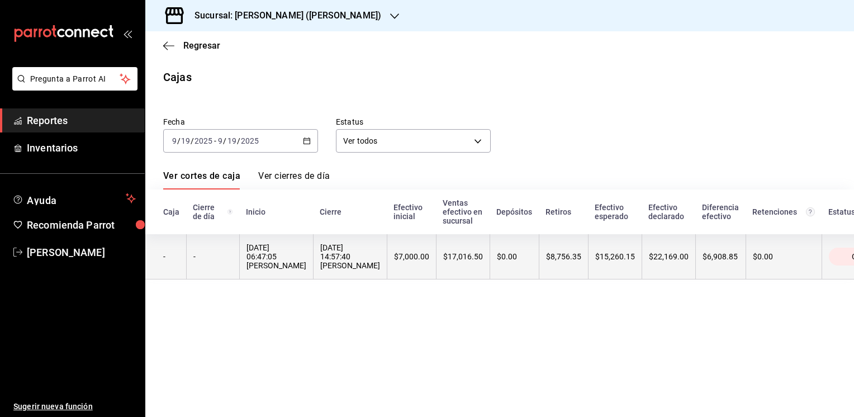
click at [436, 255] on th "$17,016.50" at bounding box center [463, 256] width 54 height 45
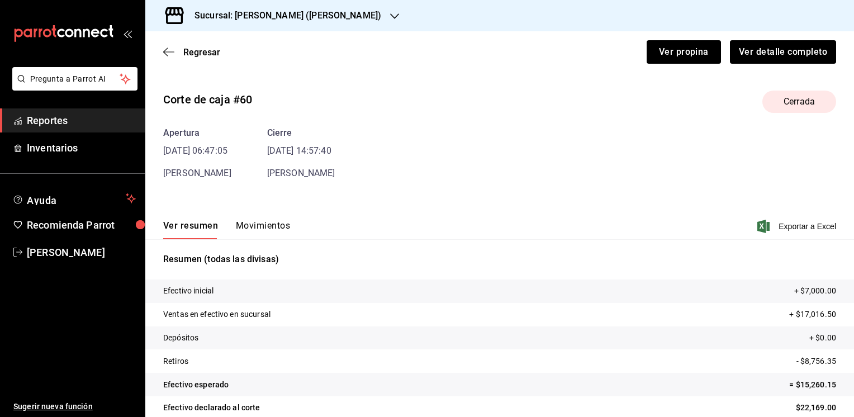
click at [252, 220] on div "Ver resumen Movimientos Exportar a Excel" at bounding box center [499, 223] width 709 height 32
click at [251, 223] on button "Movimientos" at bounding box center [263, 229] width 54 height 19
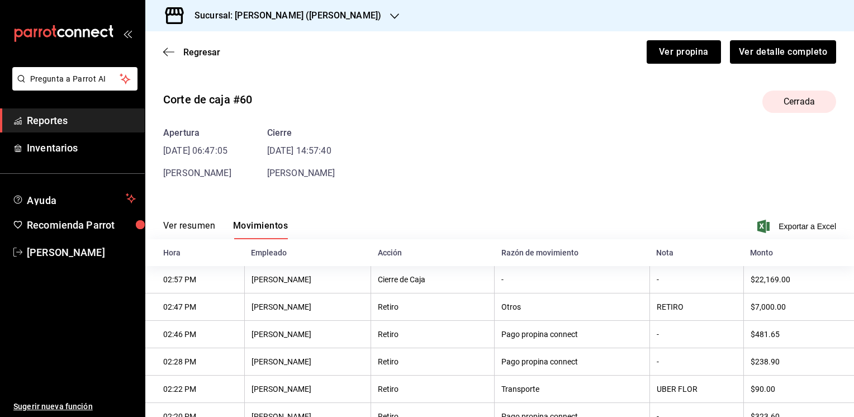
scroll to position [153, 0]
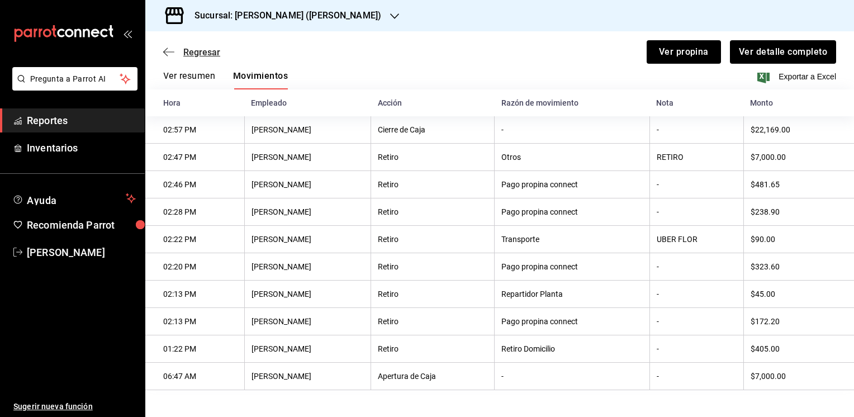
click at [207, 52] on span "Regresar" at bounding box center [201, 52] width 37 height 11
